Goal: Book appointment/travel/reservation

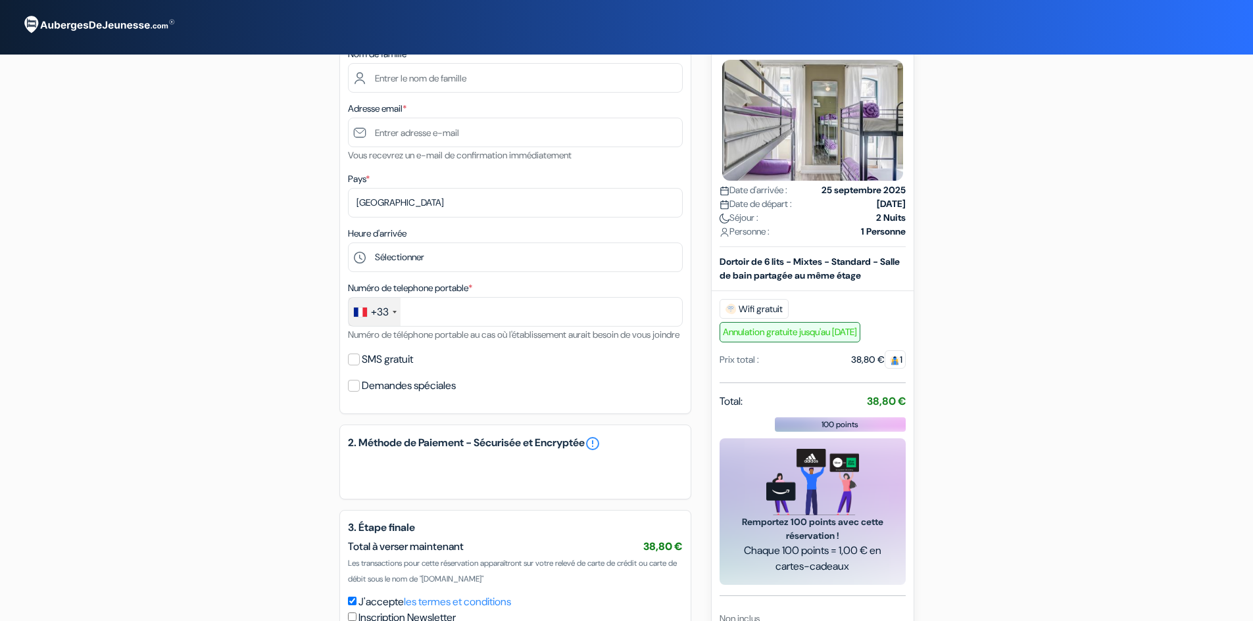
scroll to position [263, 0]
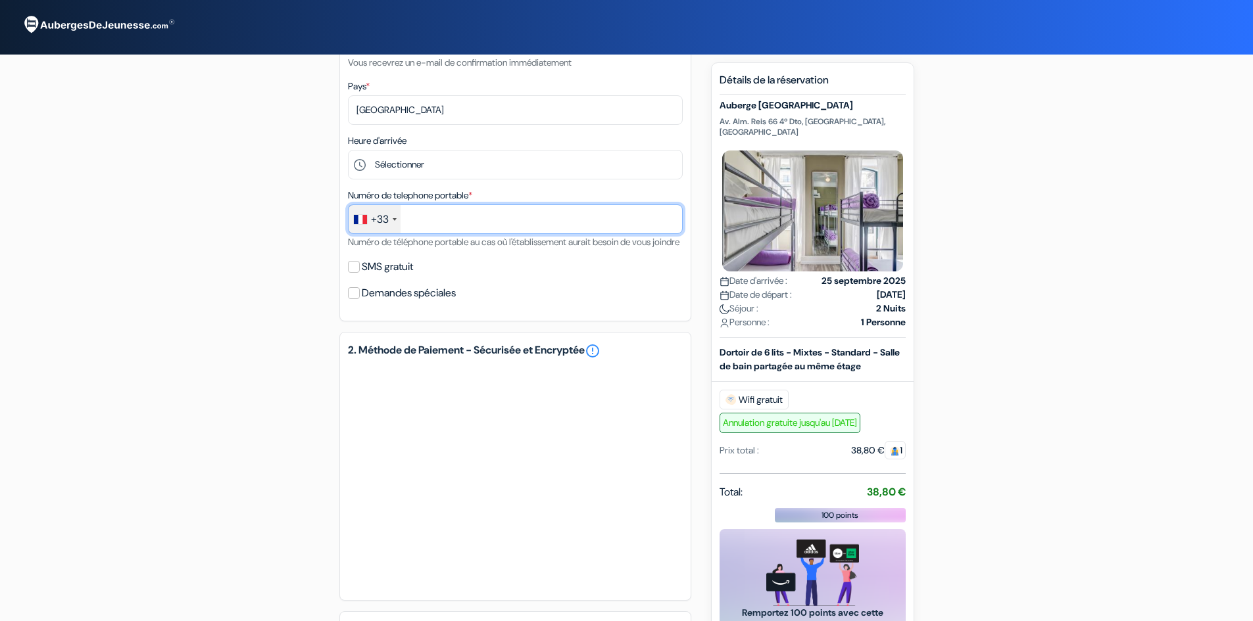
click at [429, 224] on input "text" at bounding box center [515, 220] width 335 height 30
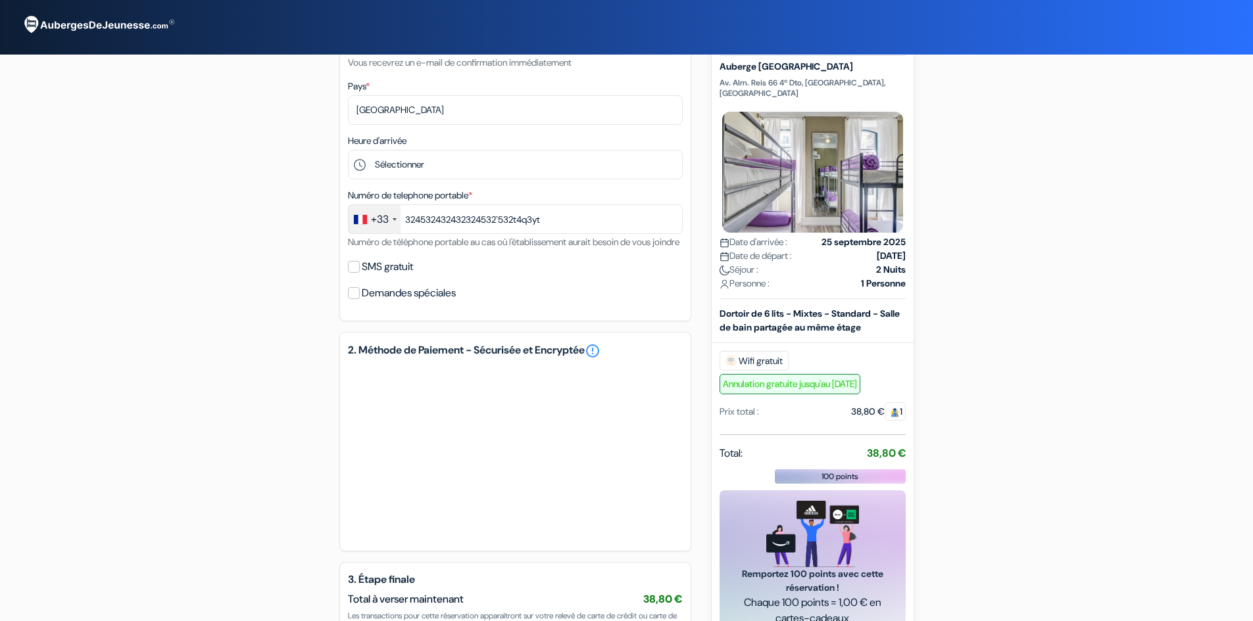
click at [251, 302] on div "add_box [GEOGRAPHIC_DATA] Av. Alm. Reis 66 4º Dto, [GEOGRAPHIC_DATA], [GEOGRAPH…" at bounding box center [627, 287] width 868 height 961
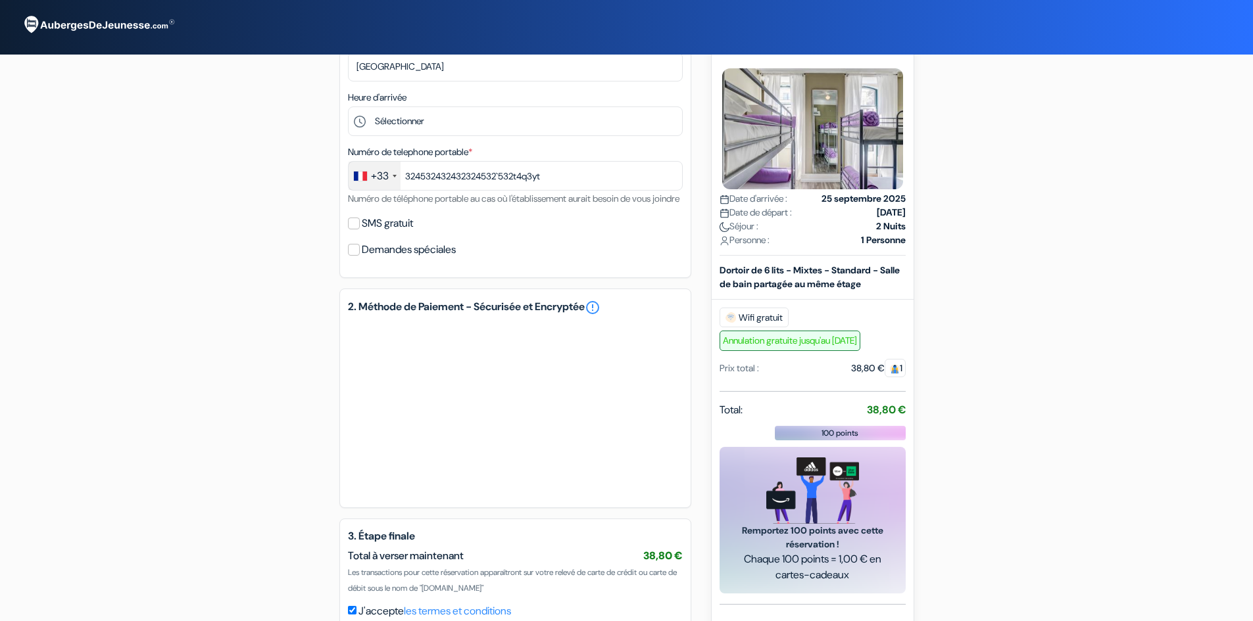
scroll to position [241, 0]
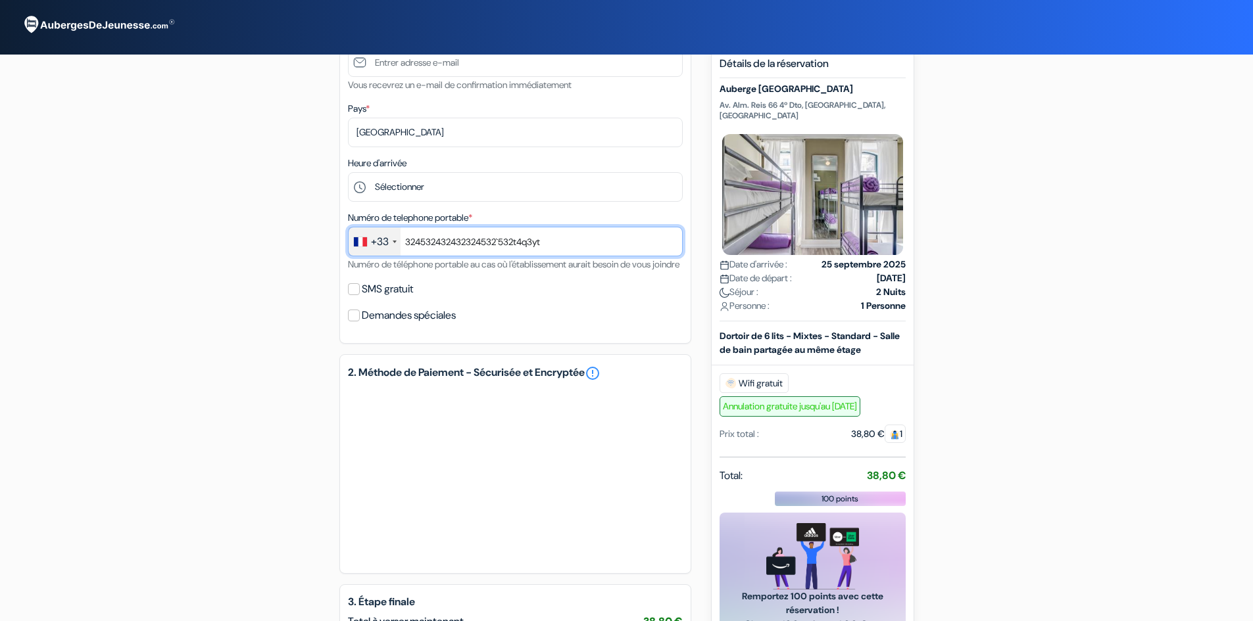
click at [431, 241] on input "324532432432324532`532t4q3yt" at bounding box center [515, 242] width 335 height 30
drag, startPoint x: 429, startPoint y: 239, endPoint x: 600, endPoint y: 241, distance: 170.3
click at [600, 241] on input "324532432432324532`532t4q3yt" at bounding box center [515, 242] width 335 height 30
click at [554, 299] on div "SMS gratuit" at bounding box center [515, 289] width 335 height 18
drag, startPoint x: 429, startPoint y: 242, endPoint x: 481, endPoint y: 245, distance: 51.4
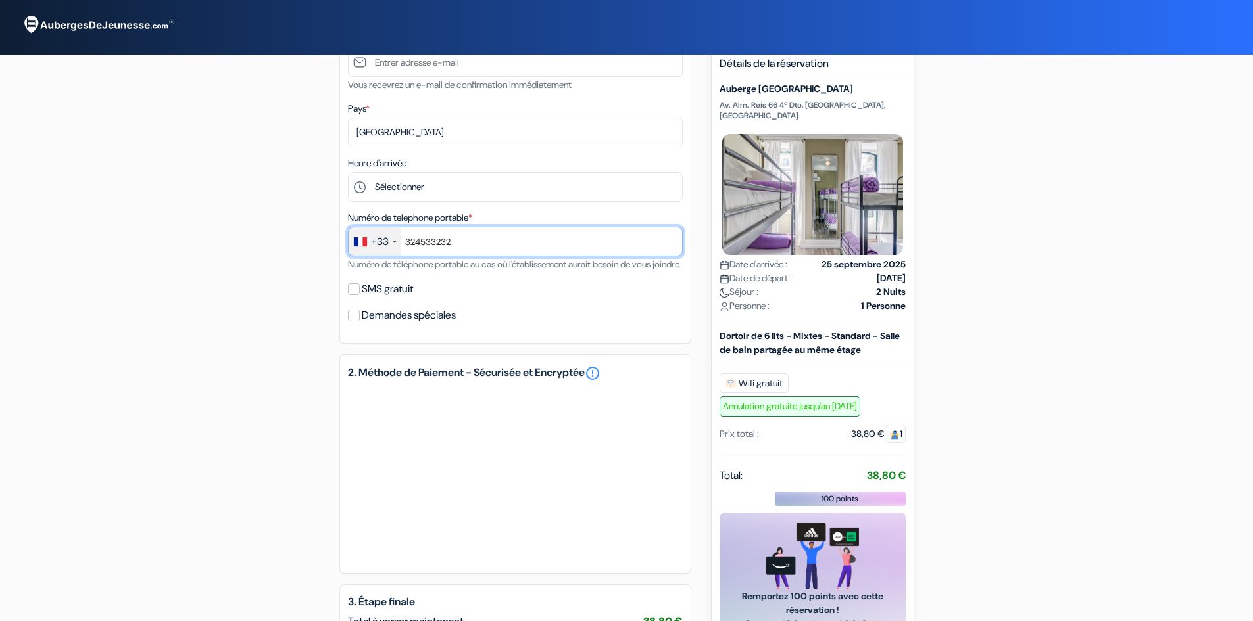
click at [481, 245] on input "324533232" at bounding box center [515, 242] width 335 height 30
click at [538, 341] on div "1. Vos détails error_outline Prénom * Nom de famille * Adresse email * Vous rec…" at bounding box center [515, 116] width 352 height 455
click at [447, 237] on input "32453" at bounding box center [515, 242] width 335 height 30
type input "3245333466"
click at [500, 314] on div "1. Vos détails error_outline Prénom * Nom de famille * Adresse email * Vous rec…" at bounding box center [515, 116] width 352 height 455
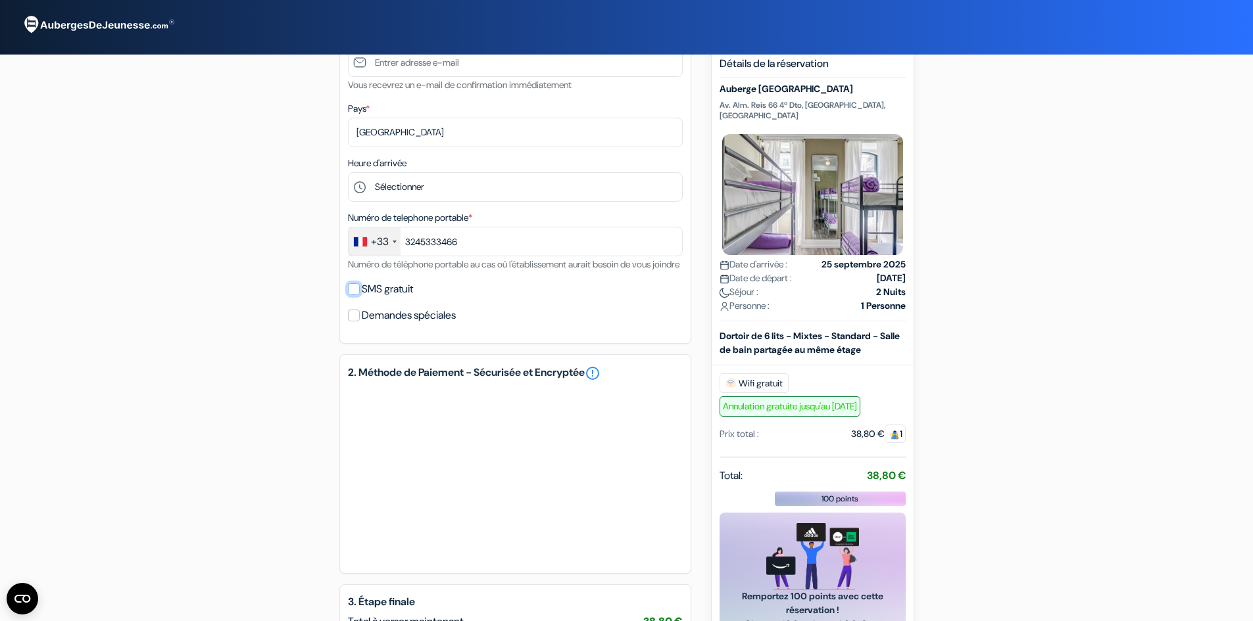
click at [351, 295] on input "SMS gratuit" at bounding box center [354, 289] width 12 height 12
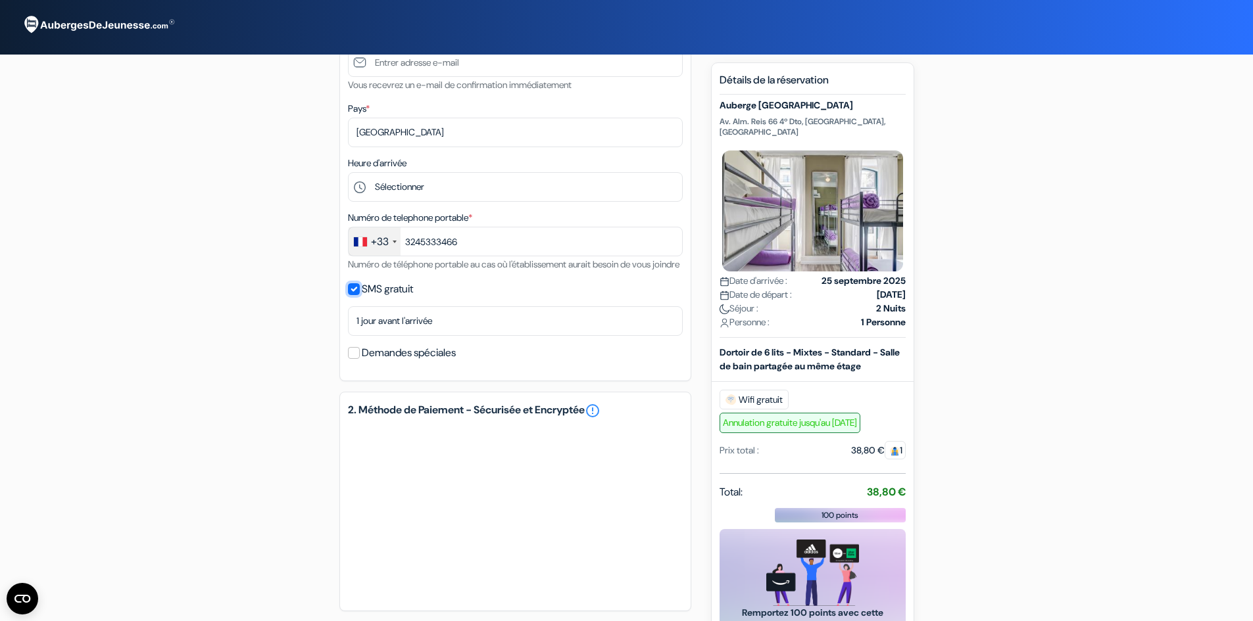
click at [351, 295] on input "SMS gratuit" at bounding box center [354, 289] width 12 height 12
checkbox input "false"
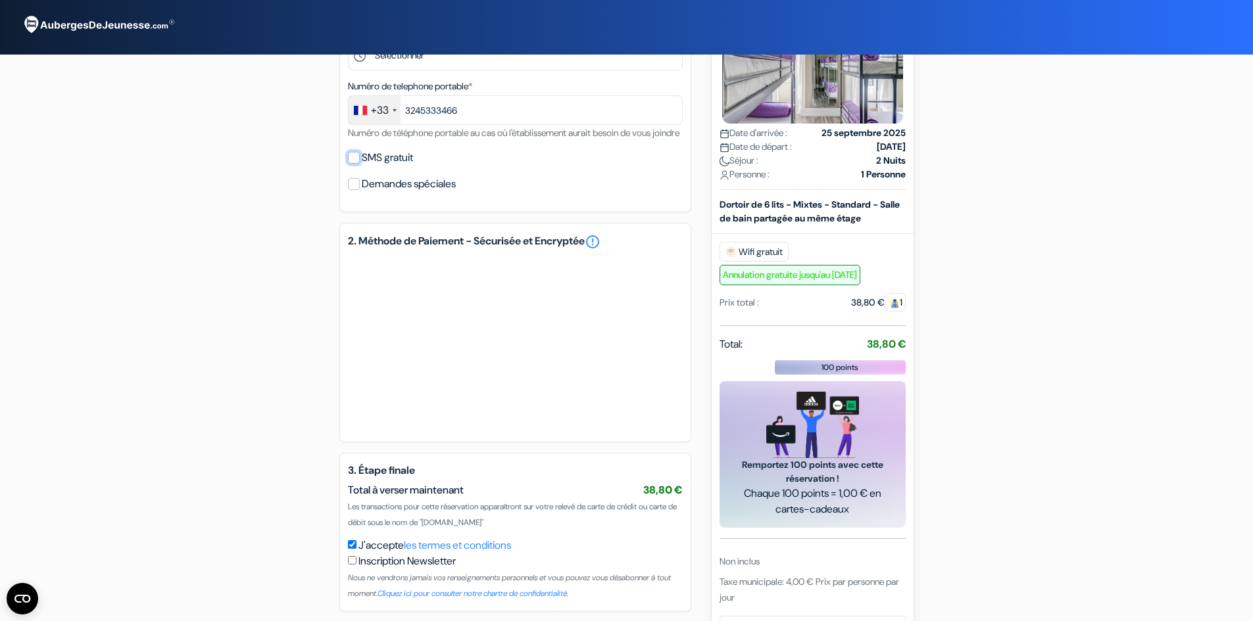
scroll to position [306, 0]
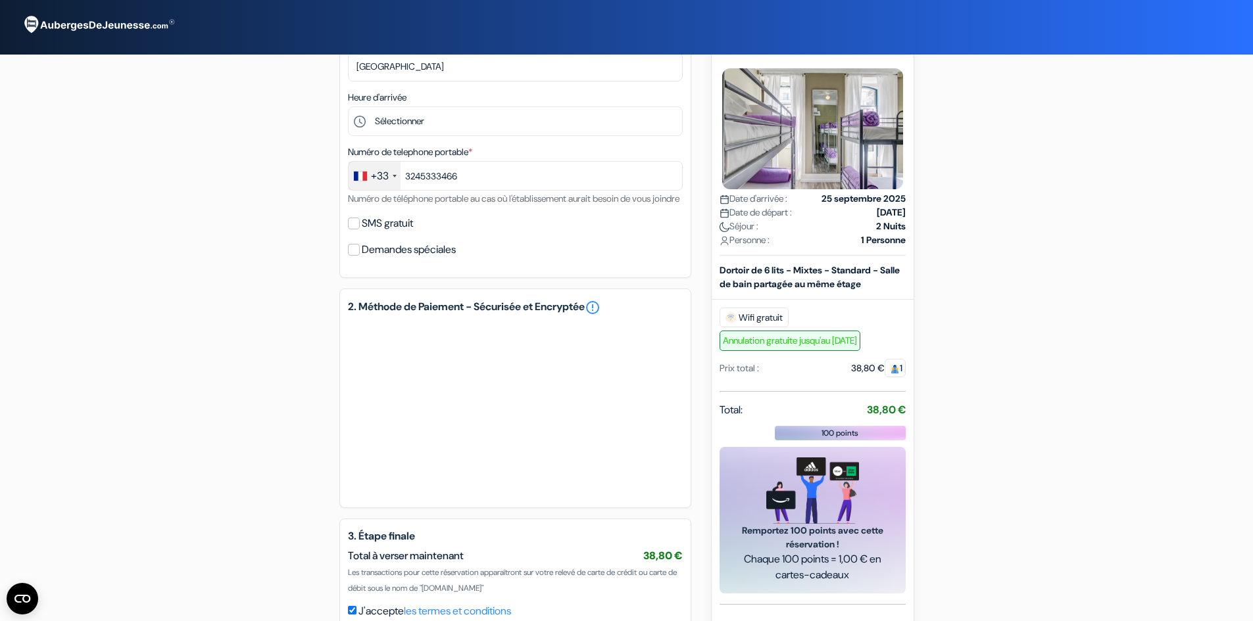
click at [391, 178] on div "+33" at bounding box center [375, 176] width 52 height 28
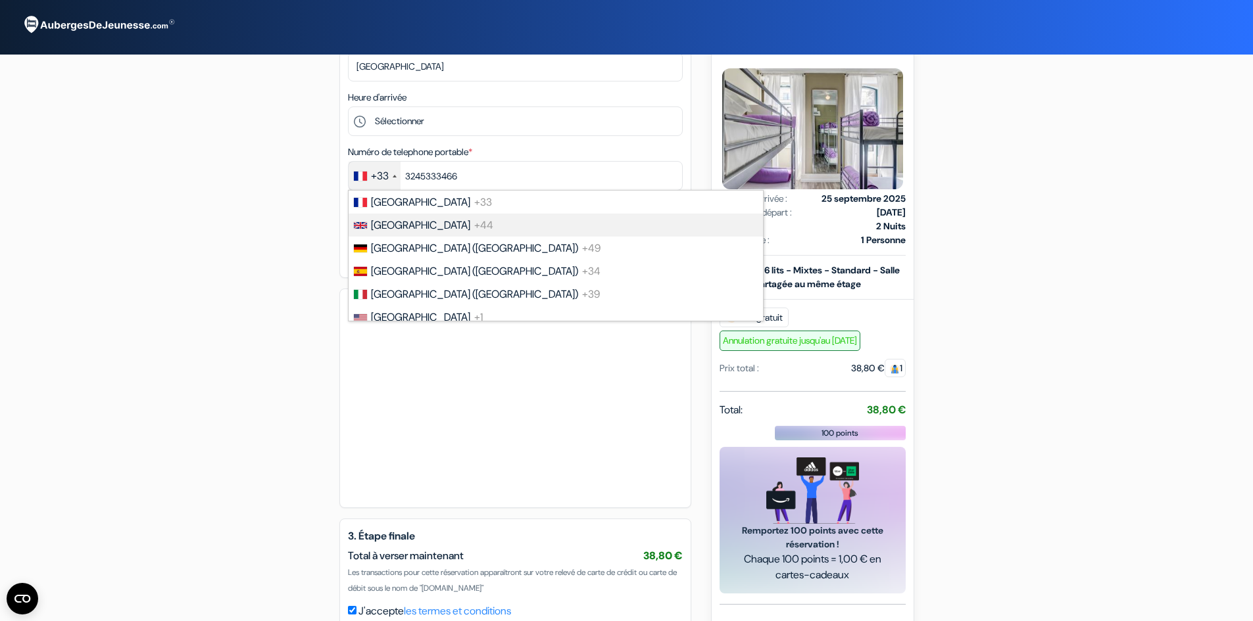
click at [404, 229] on span "[GEOGRAPHIC_DATA]" at bounding box center [420, 225] width 99 height 14
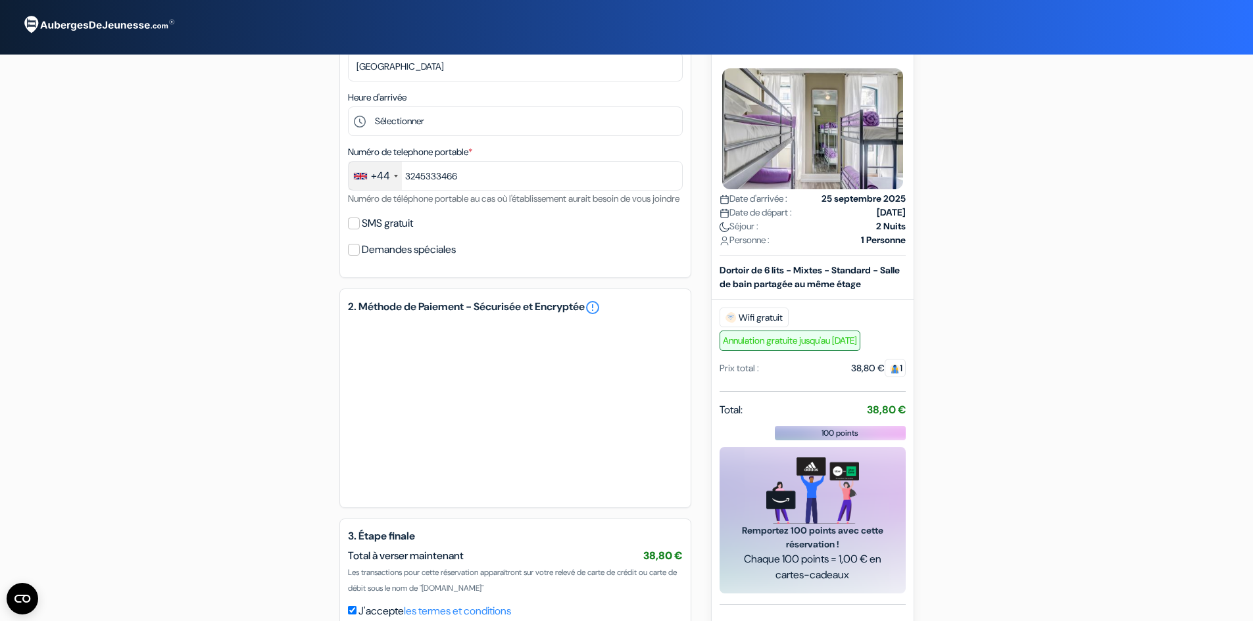
click at [392, 173] on div "+44" at bounding box center [375, 176] width 53 height 28
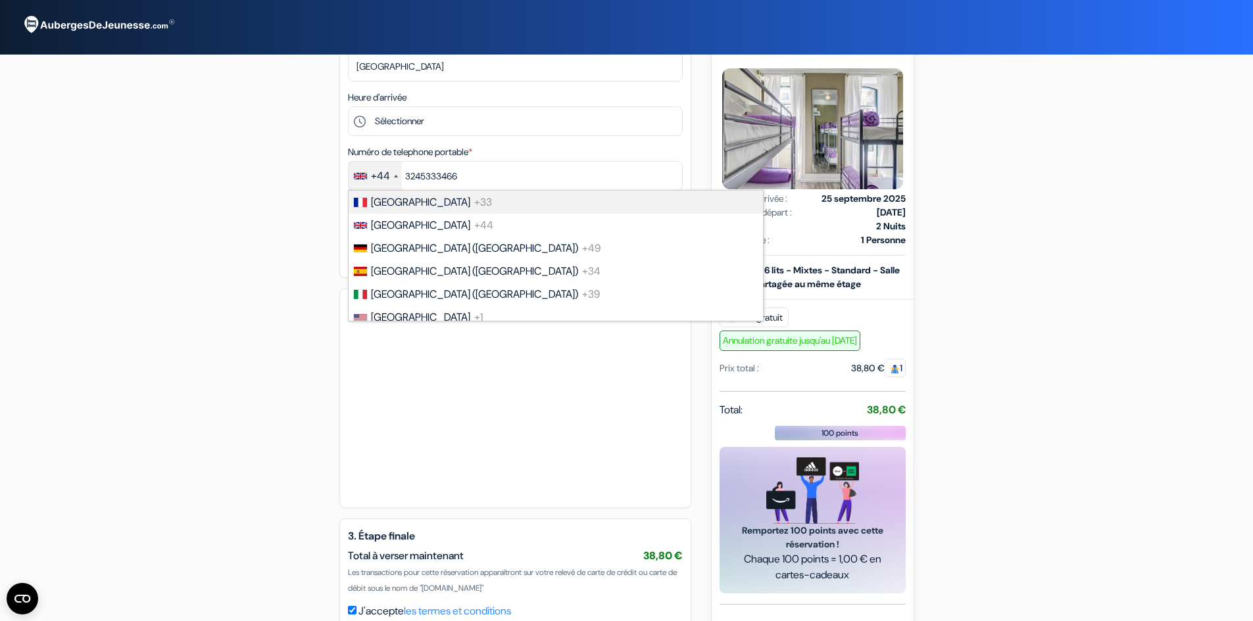
click at [399, 203] on span "[GEOGRAPHIC_DATA]" at bounding box center [420, 202] width 99 height 14
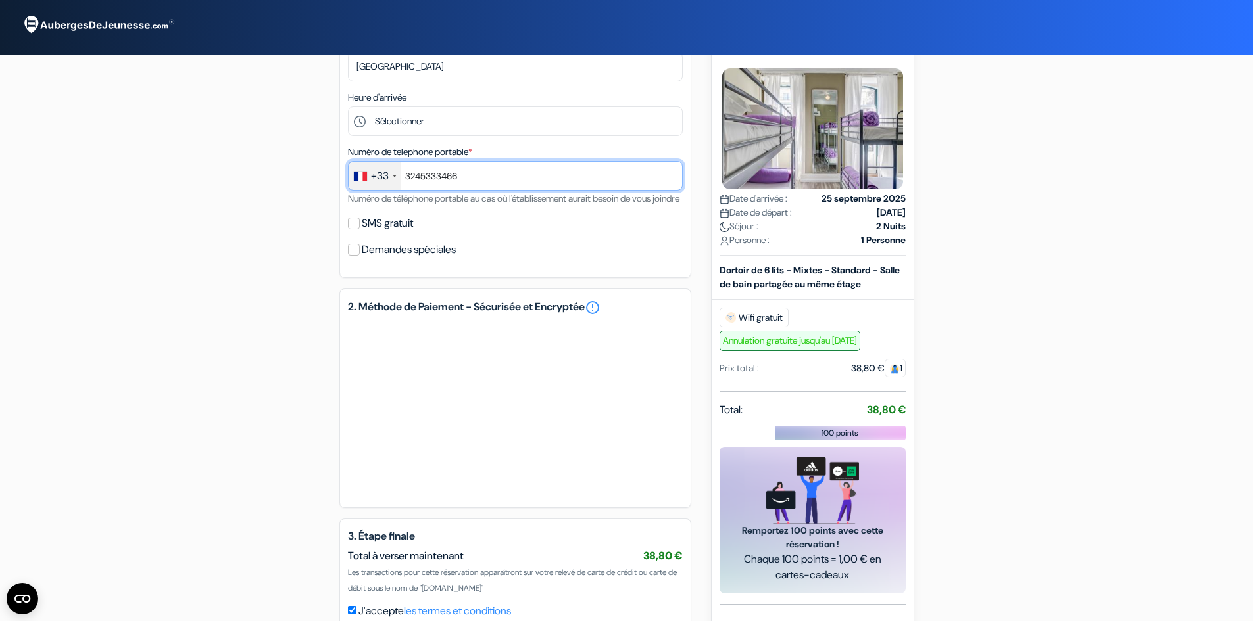
drag, startPoint x: 406, startPoint y: 172, endPoint x: 429, endPoint y: 176, distance: 23.4
click at [406, 171] on input "3245333466" at bounding box center [515, 176] width 335 height 30
click at [469, 172] on input "3245333466" at bounding box center [515, 176] width 335 height 30
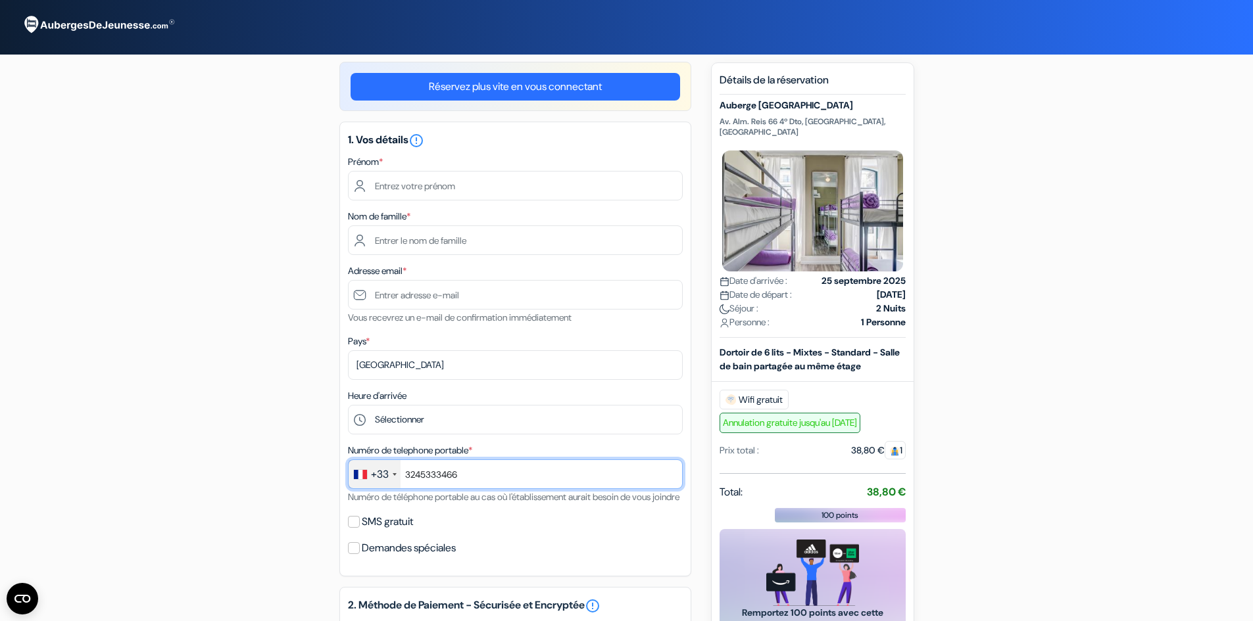
scroll to position [0, 0]
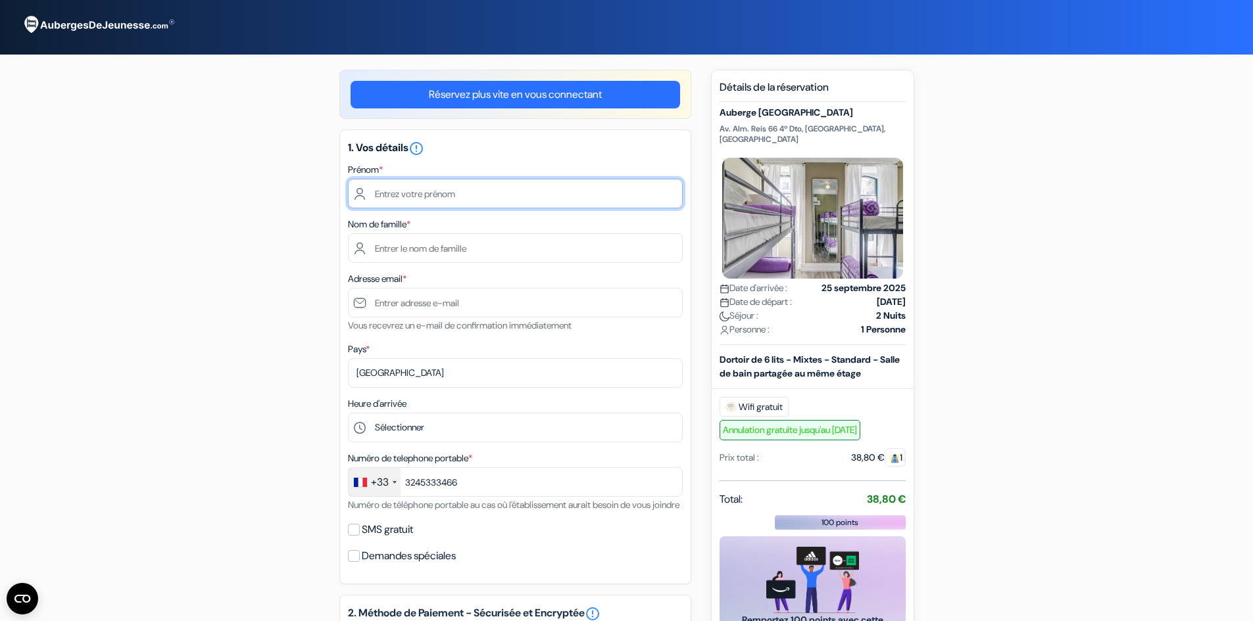
click at [414, 192] on input "text" at bounding box center [515, 194] width 335 height 30
click at [414, 193] on input "text" at bounding box center [515, 194] width 335 height 30
type input "4"
